Goal: Browse casually: Explore the website without a specific task or goal

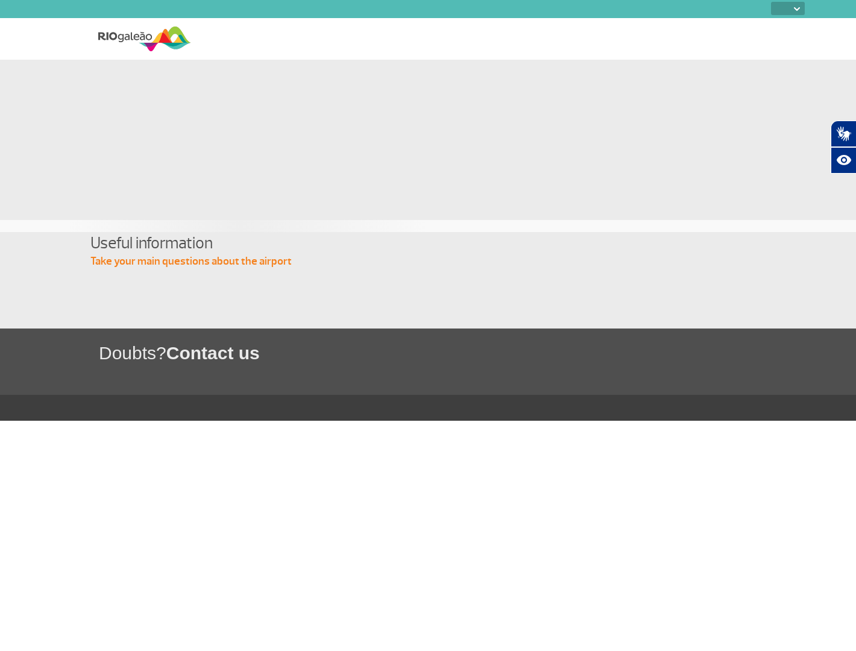
select select
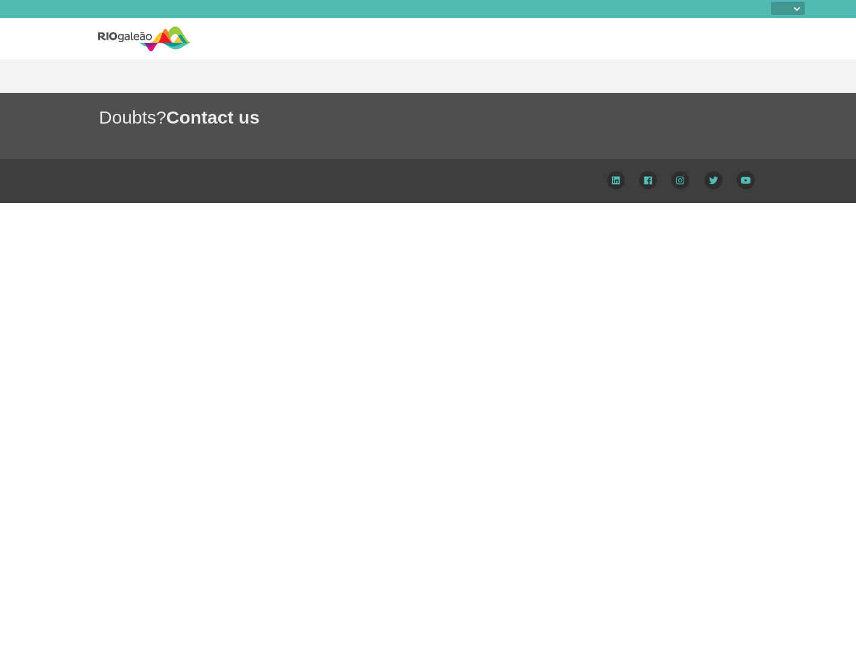
select select
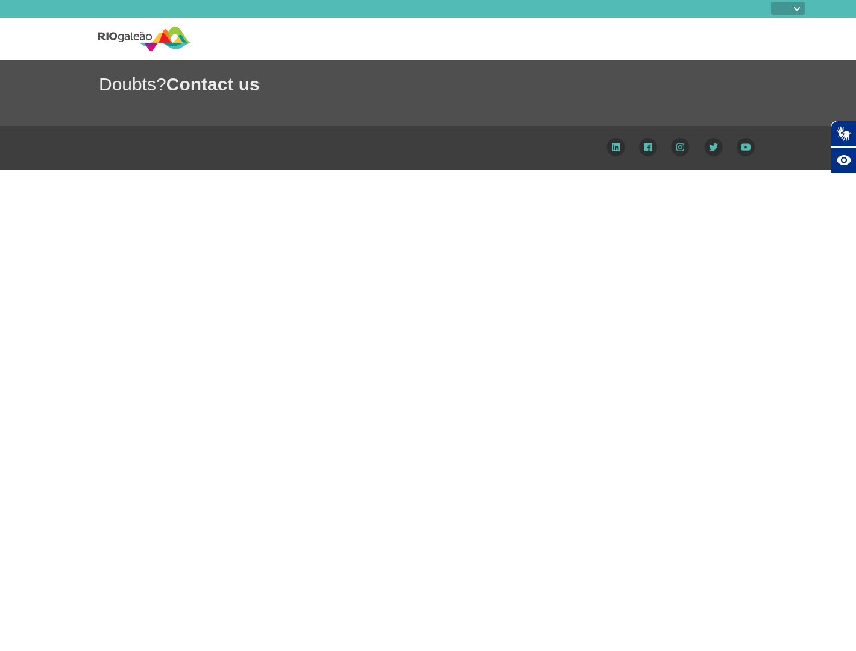
select select
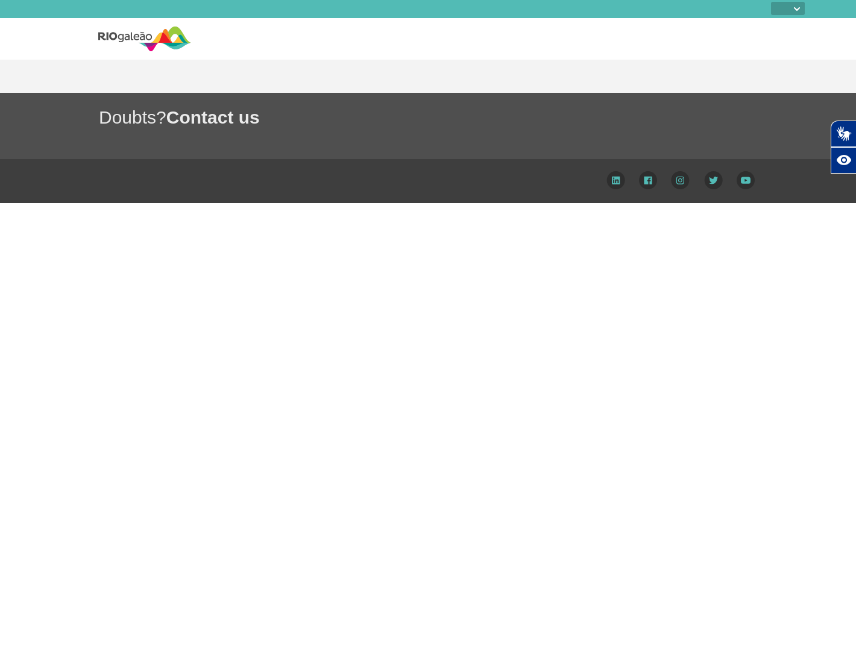
select select
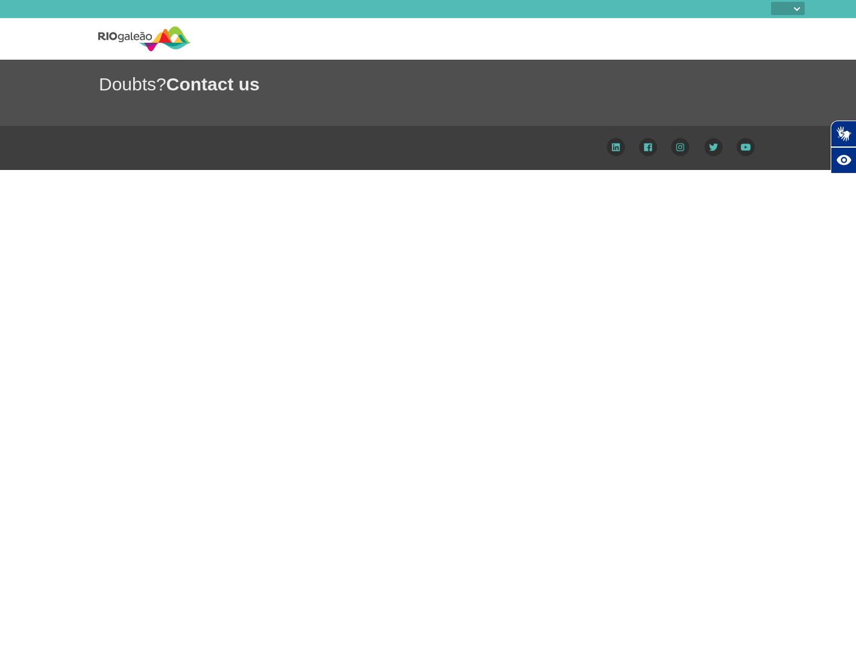
select select
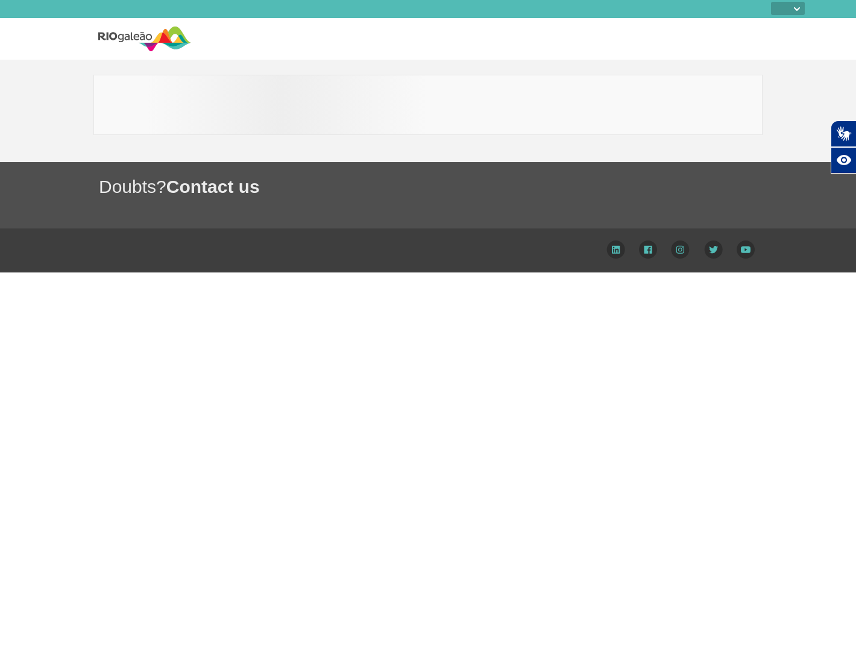
select select
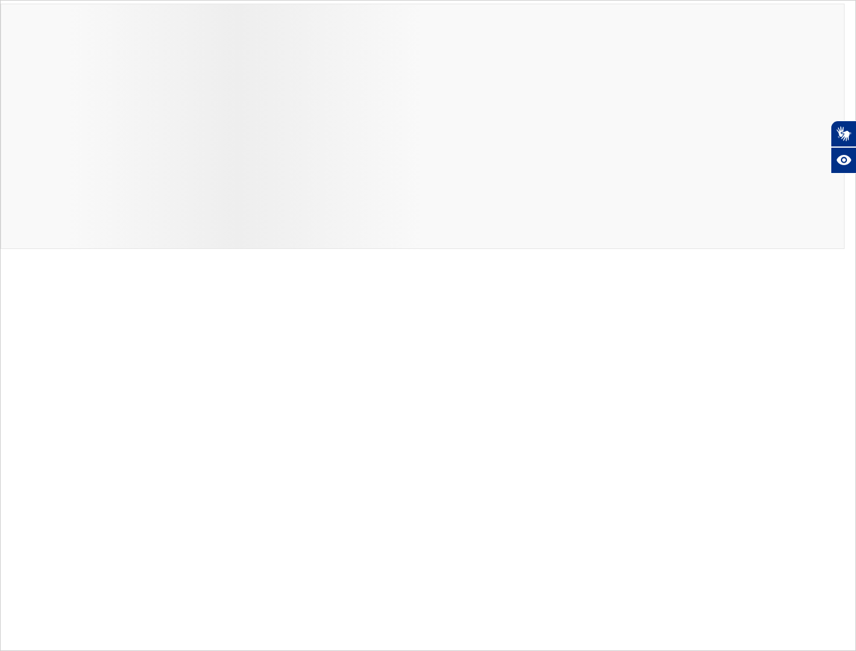
select select
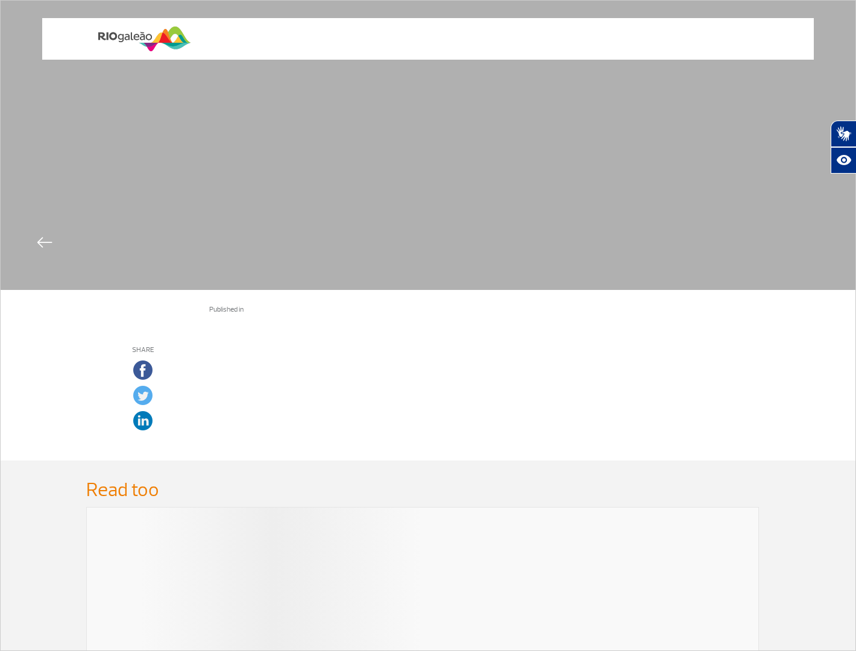
select select
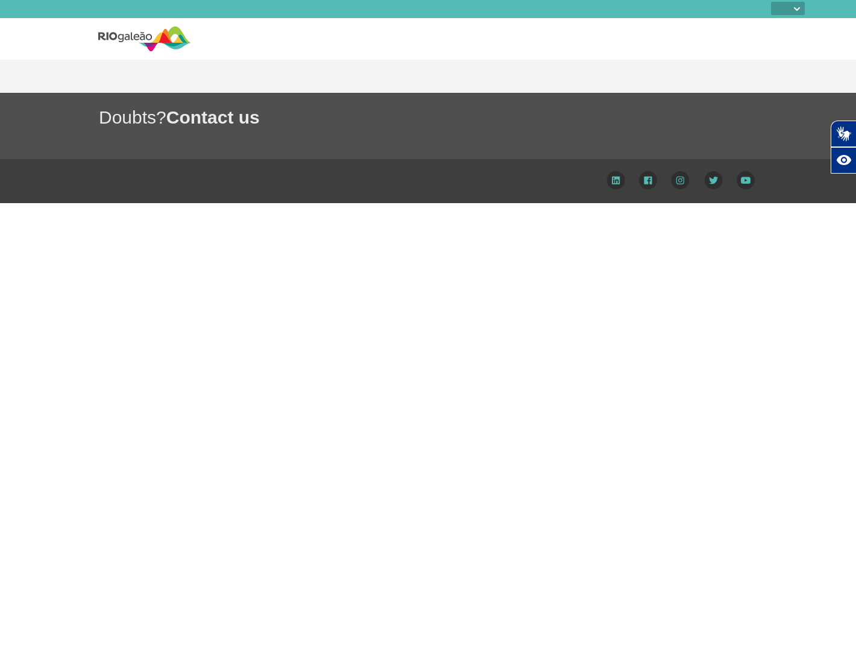
select select
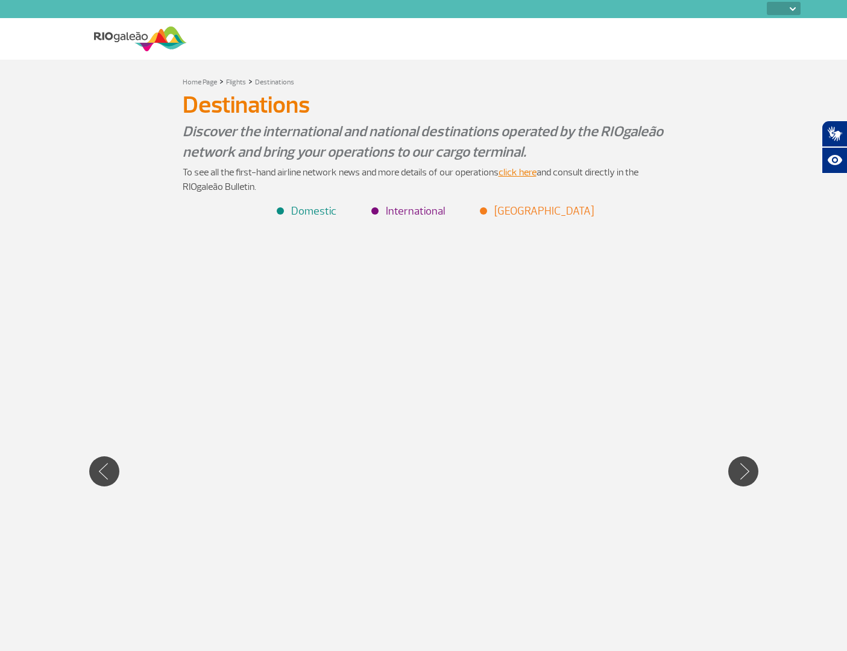
select select
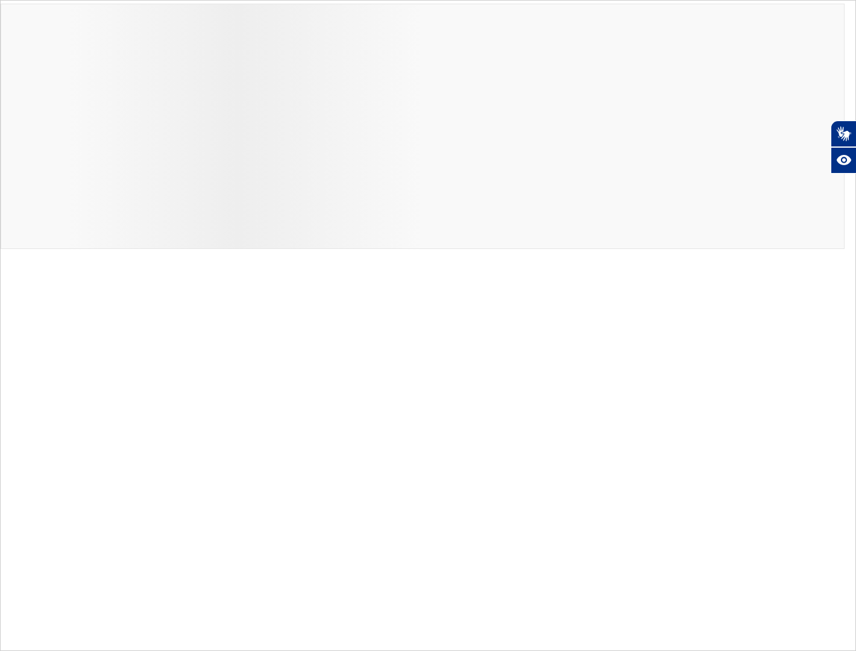
select select
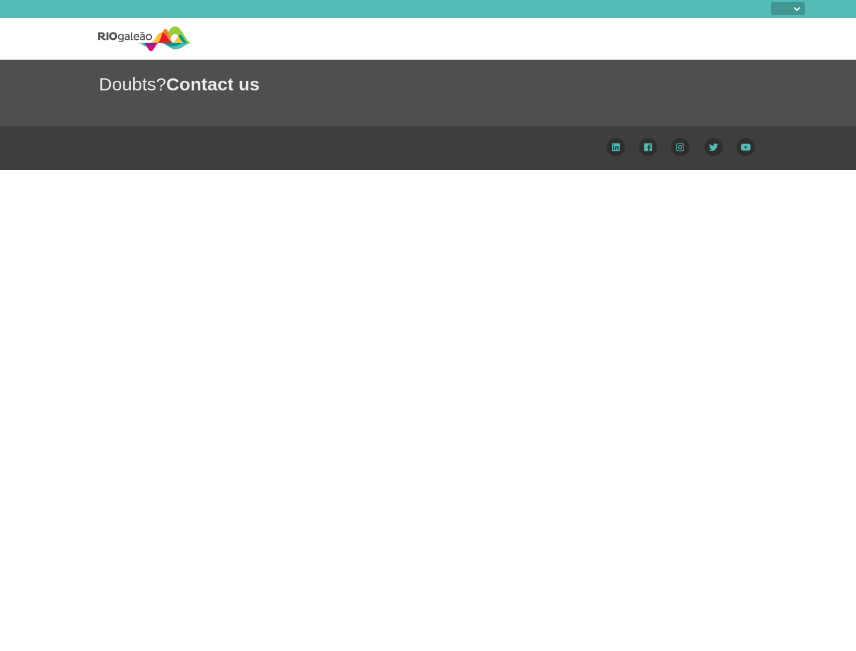
select select
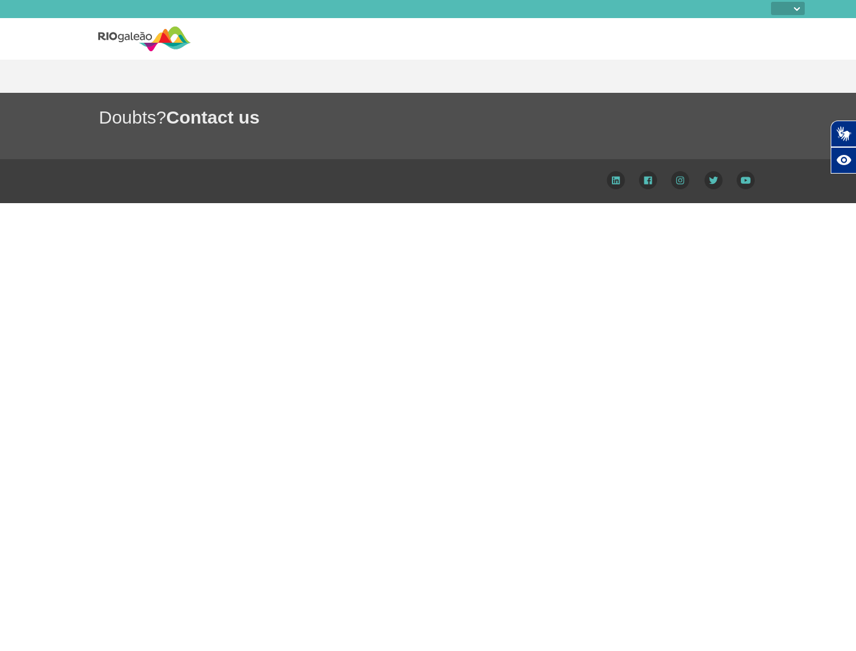
select select
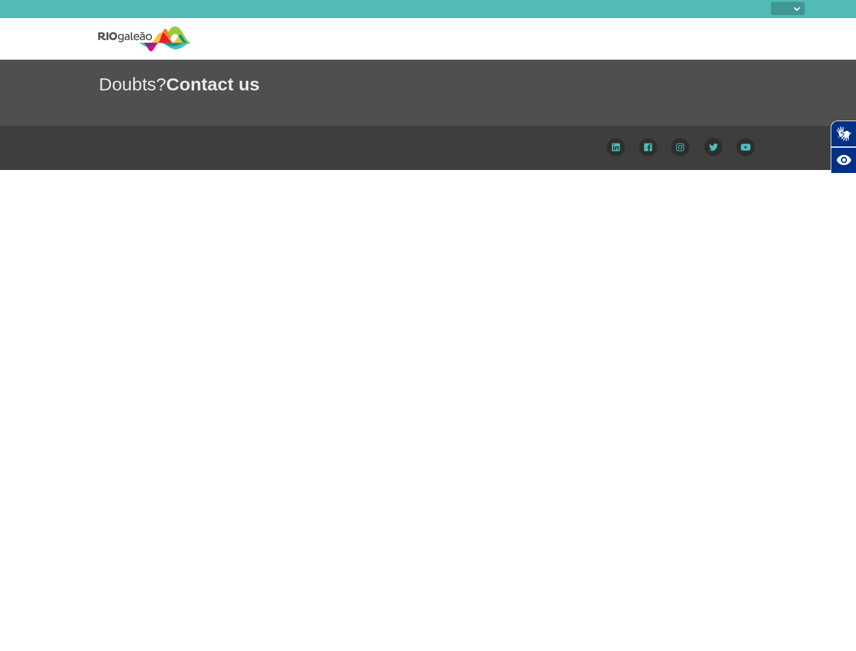
select select
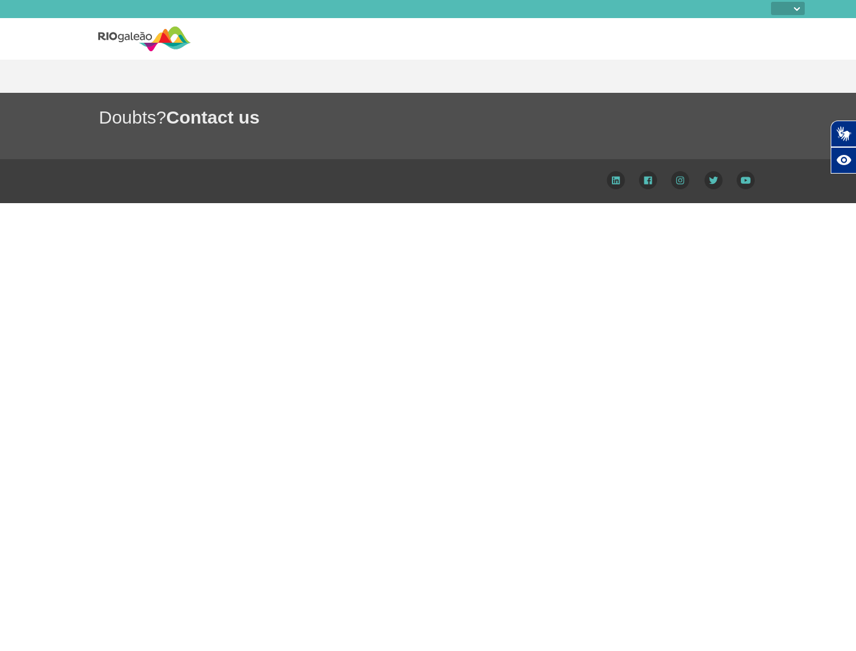
select select
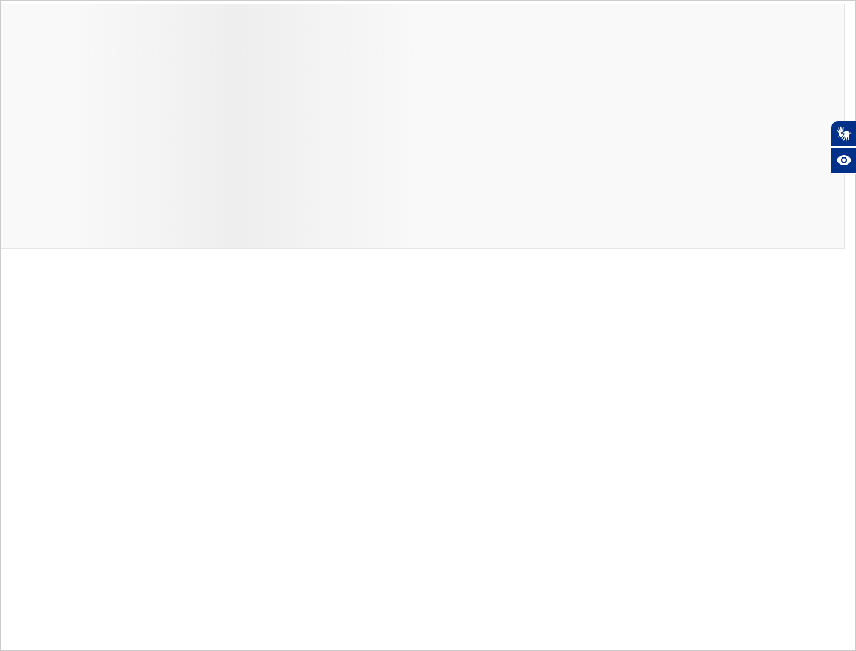
select select
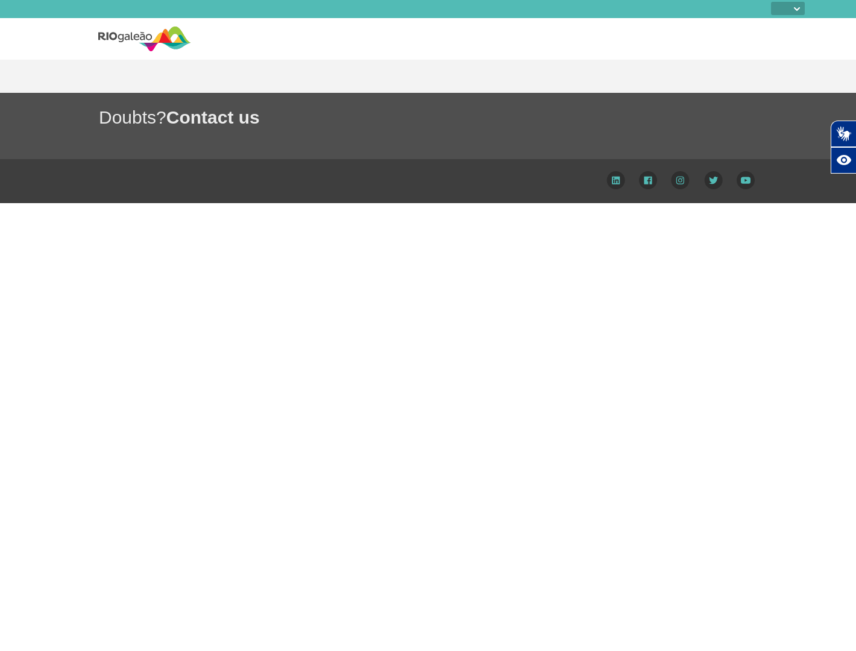
select select
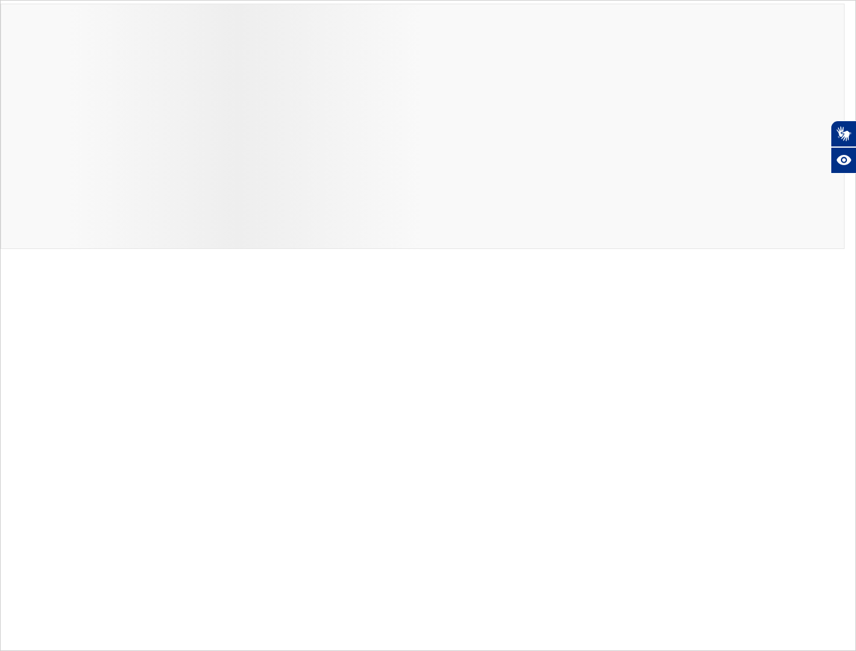
select select
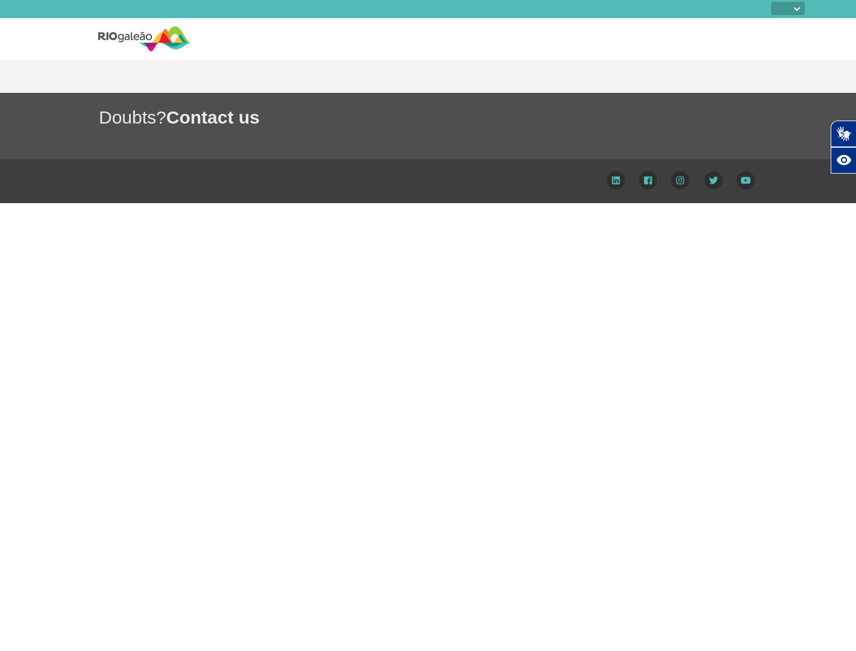
select select
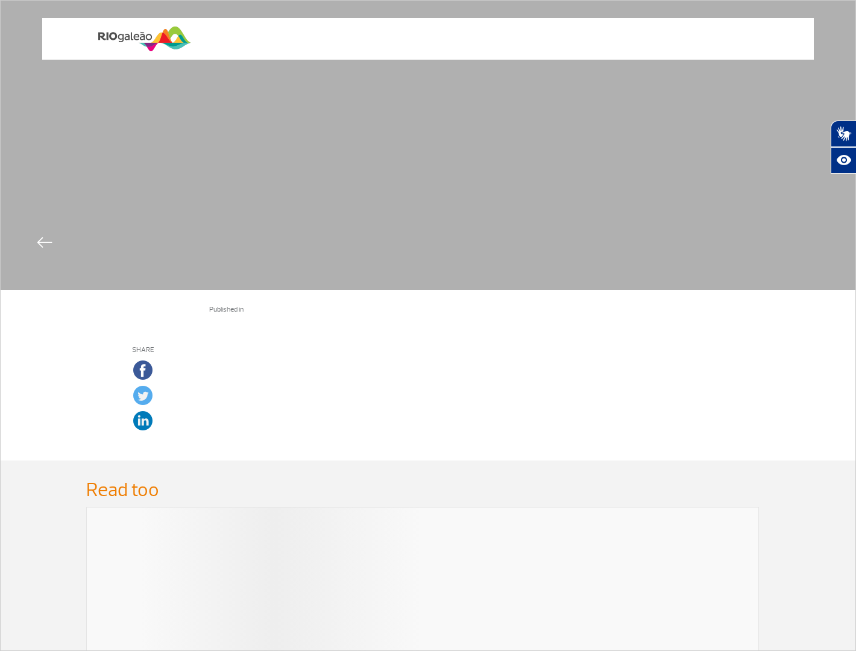
select select
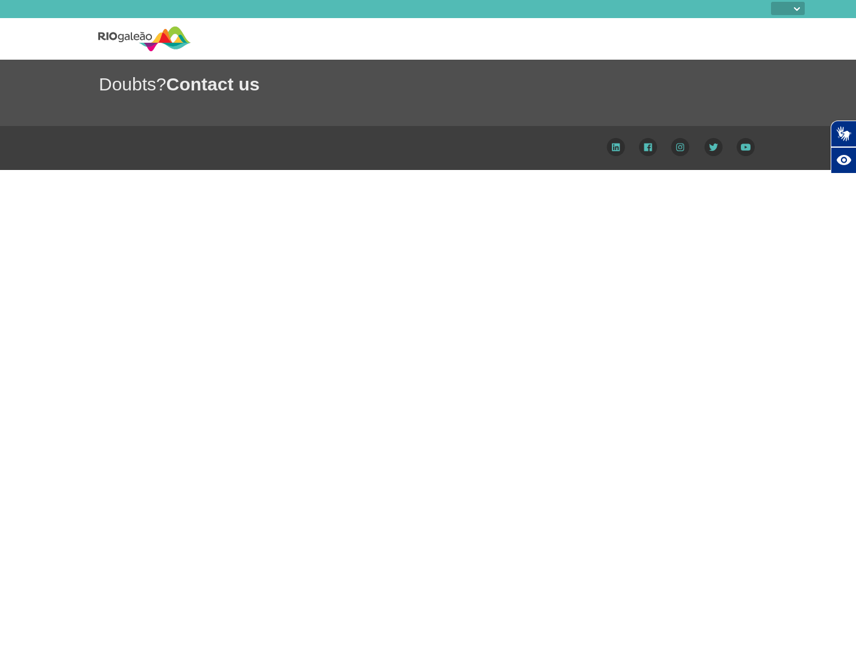
select select
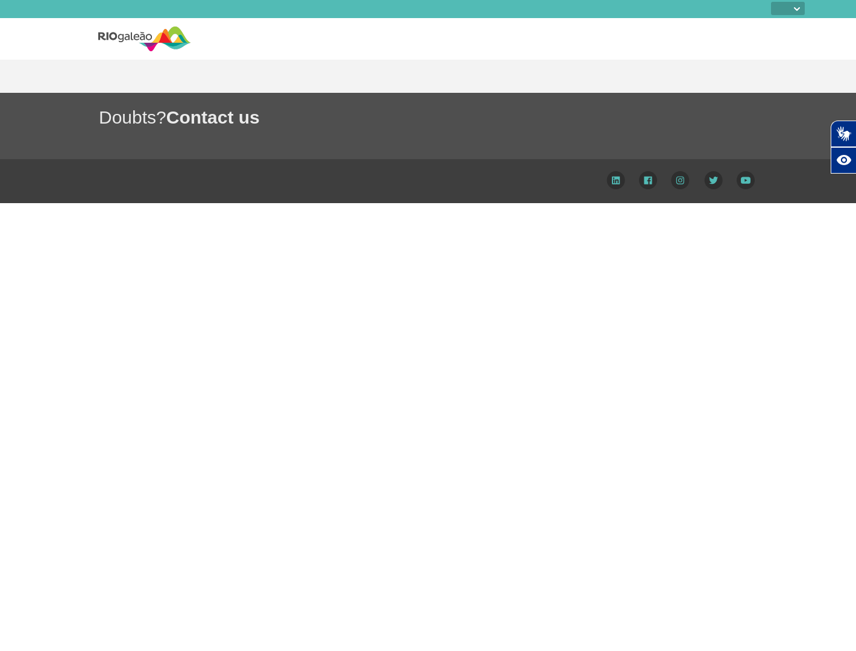
select select
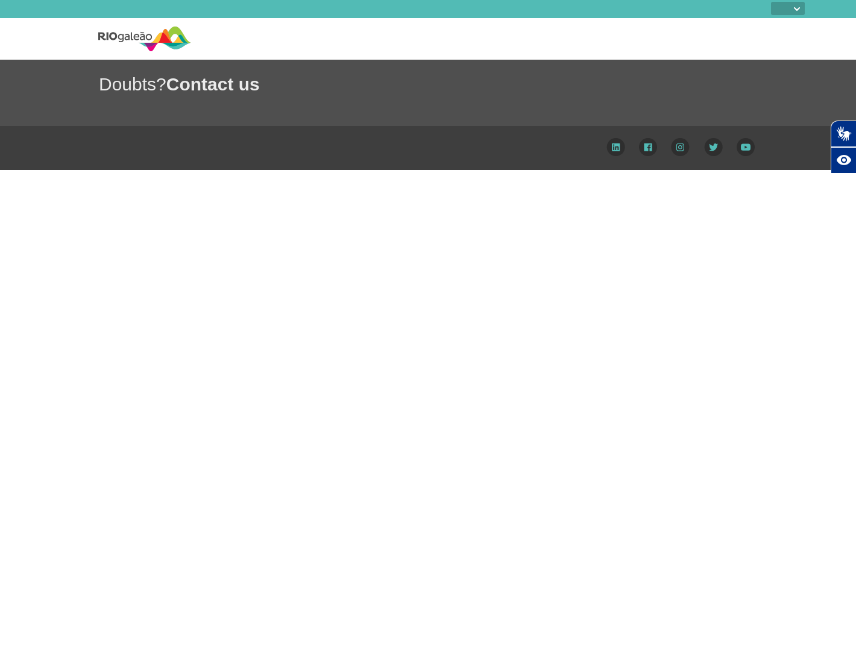
select select
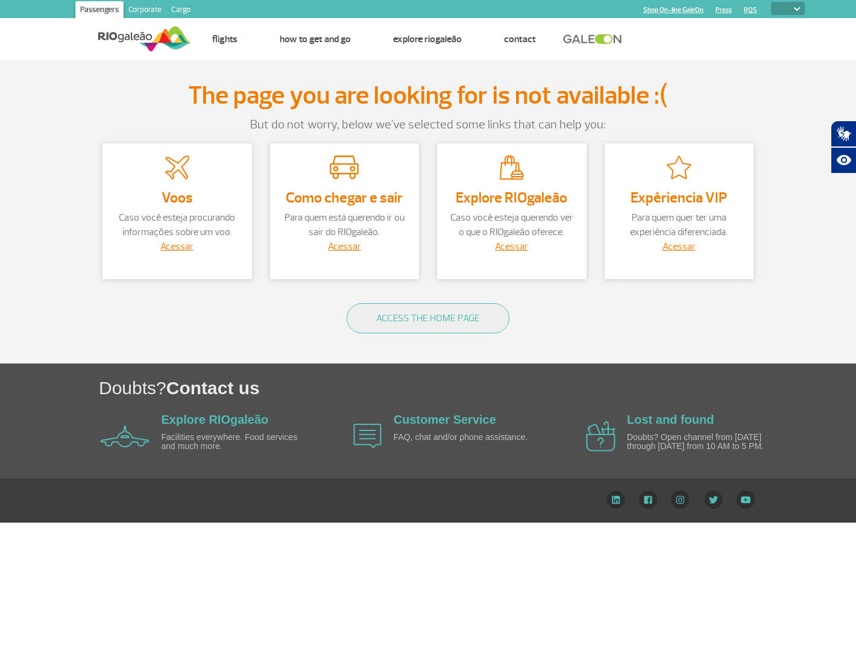
select select
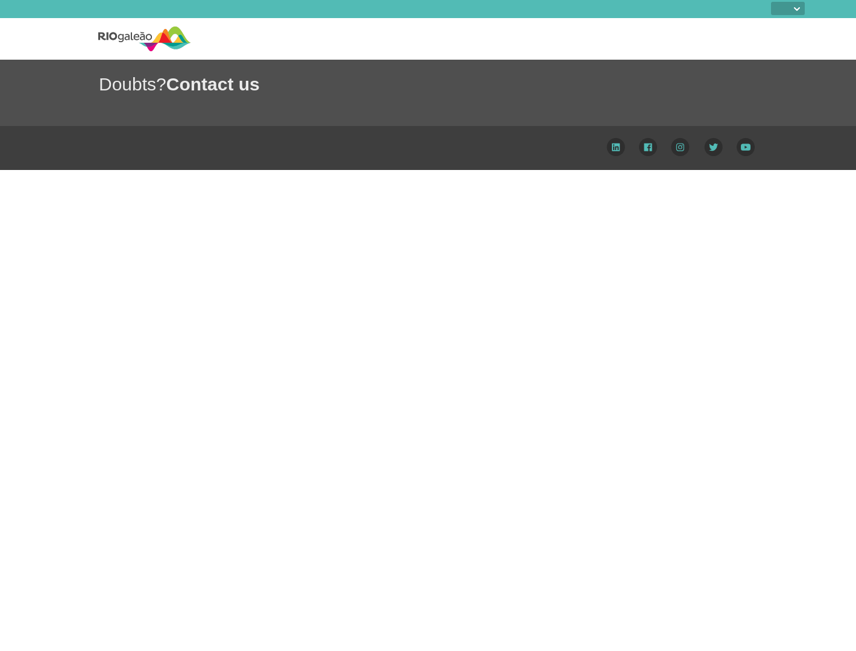
select select
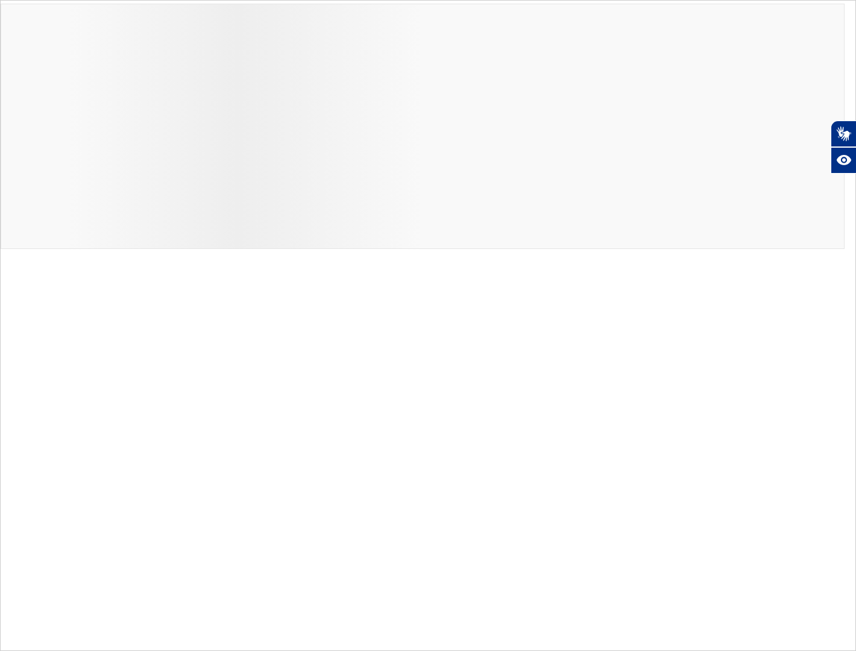
select select
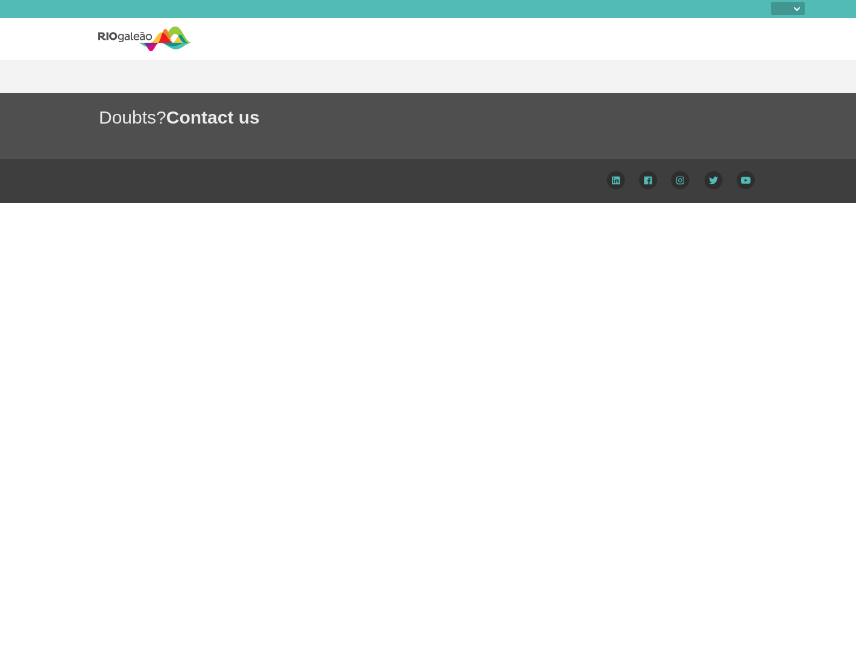
select select
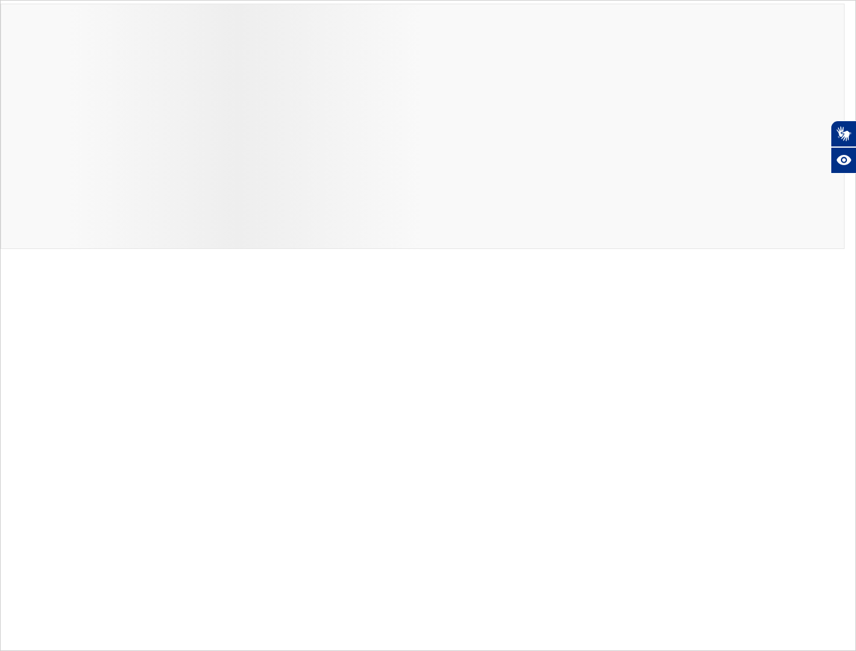
select select
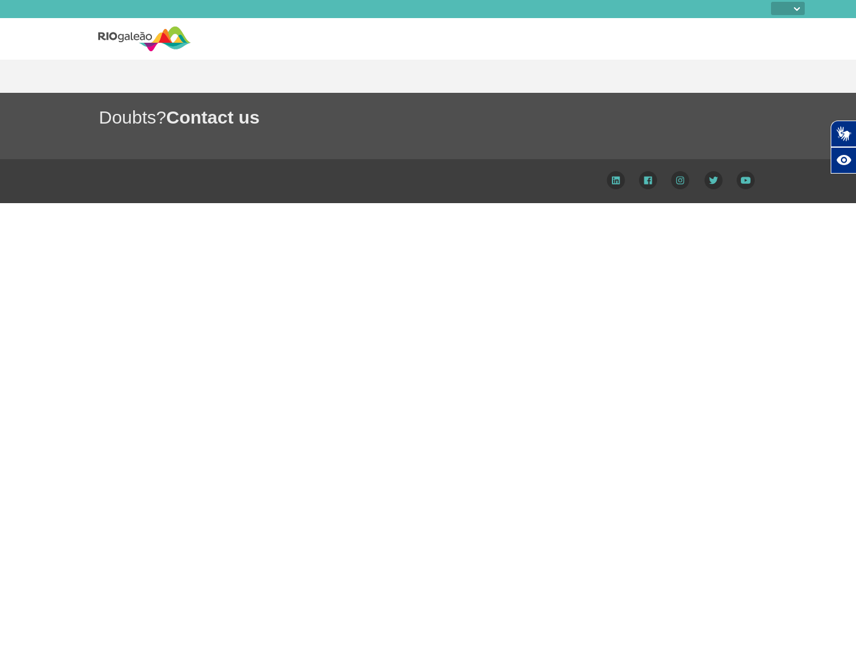
select select
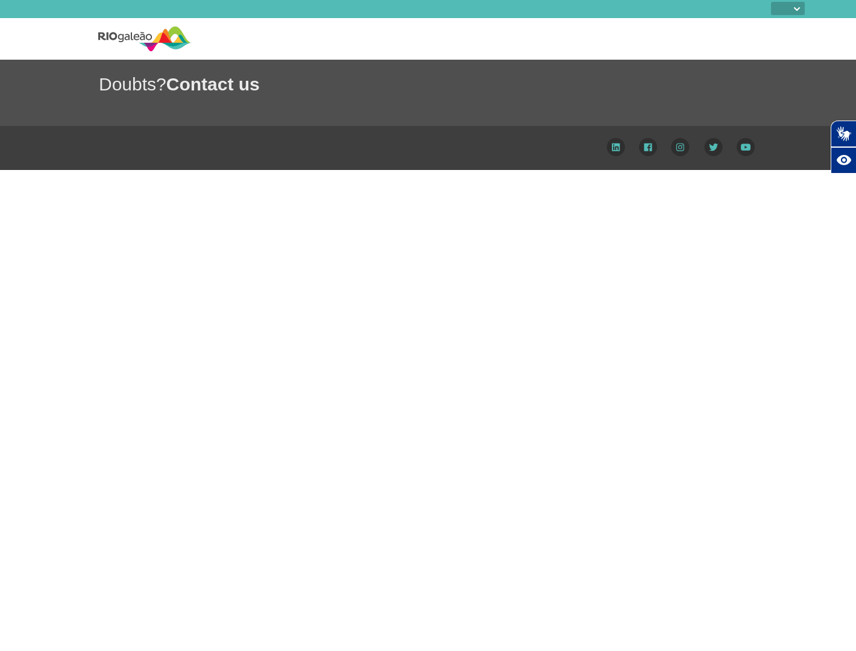
select select
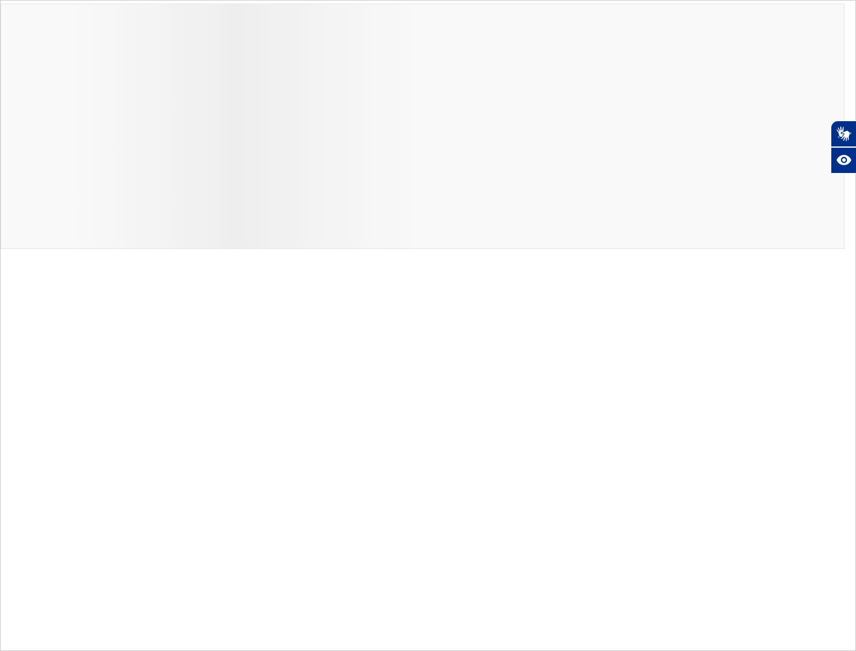
select select
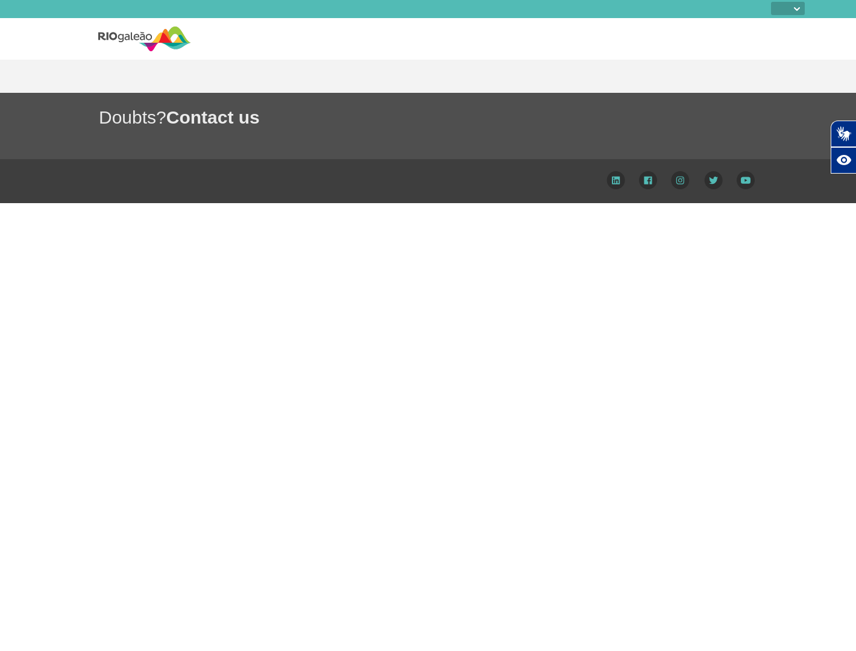
select select
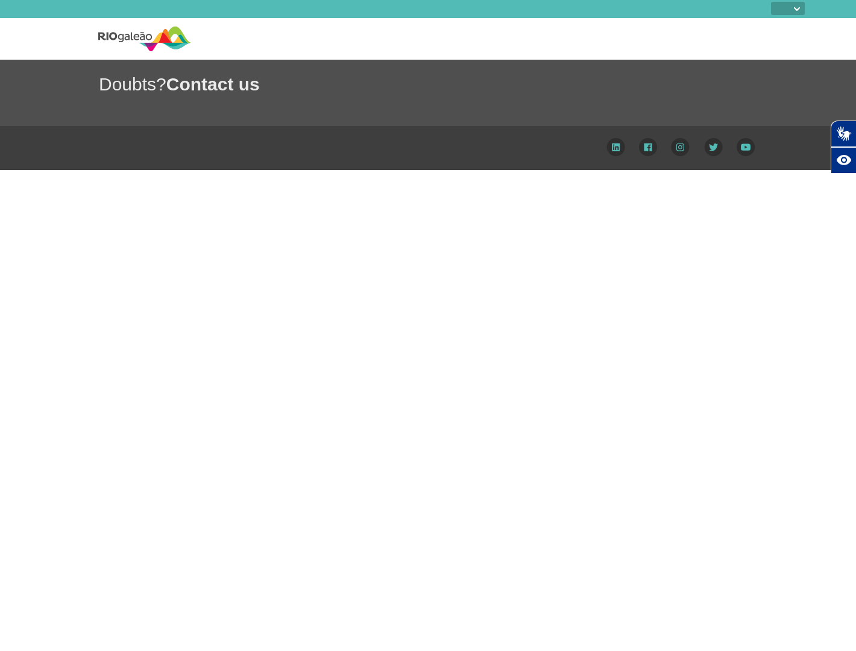
select select
